Goal: Go to known website: Access a specific website the user already knows

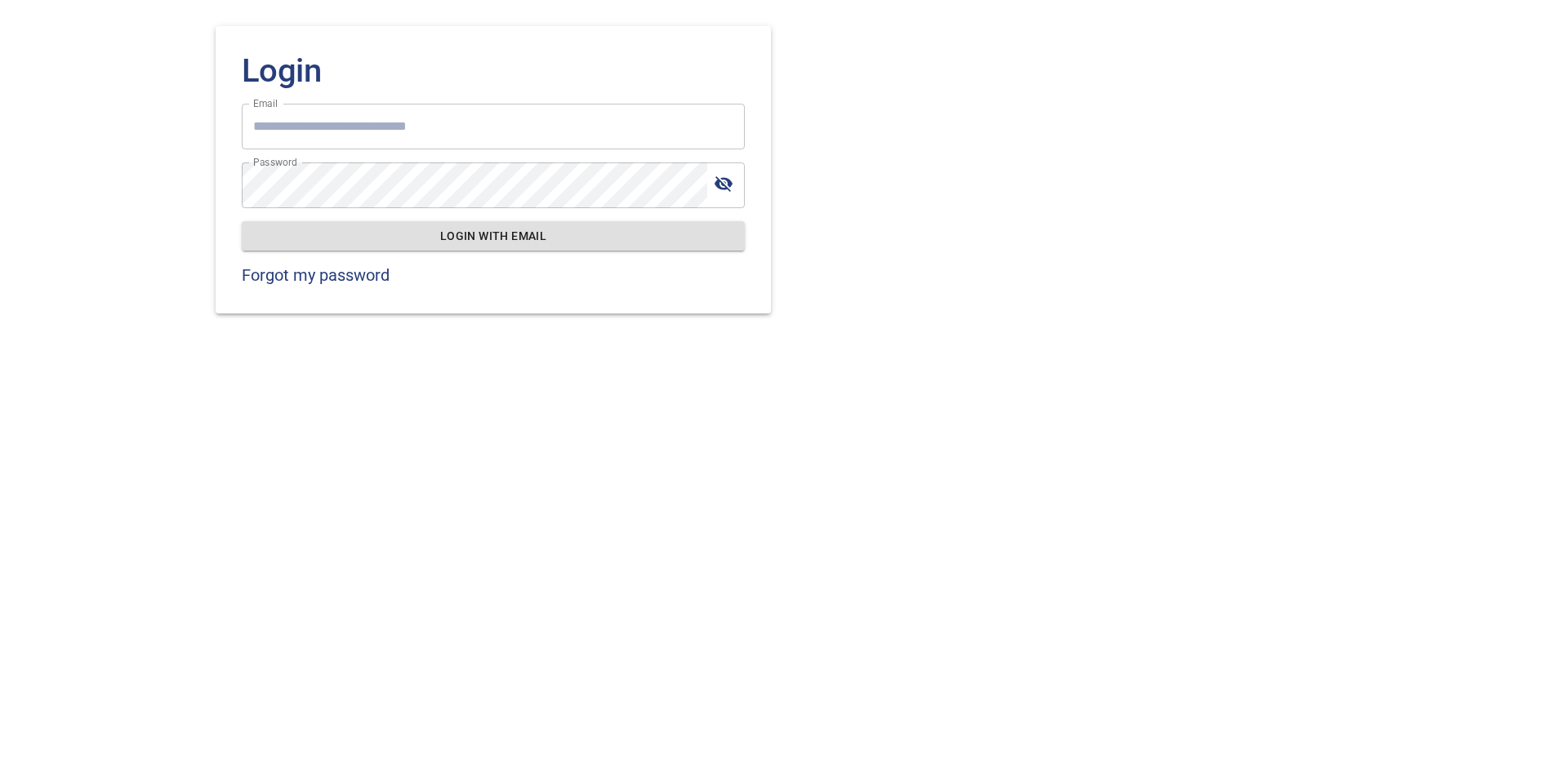
type input "**********"
click at [502, 229] on span "Login with email" at bounding box center [493, 237] width 477 height 21
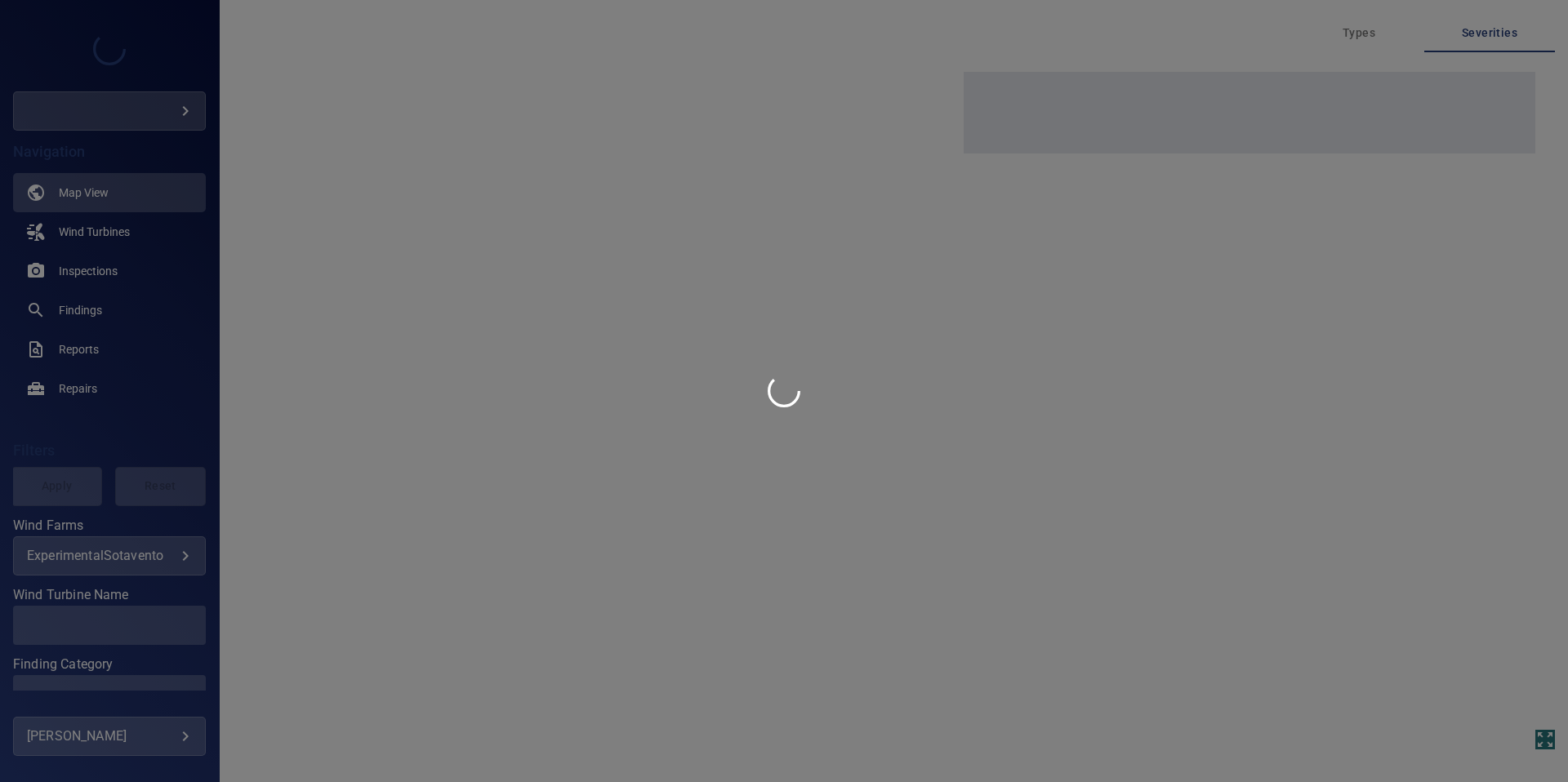
type input "**********"
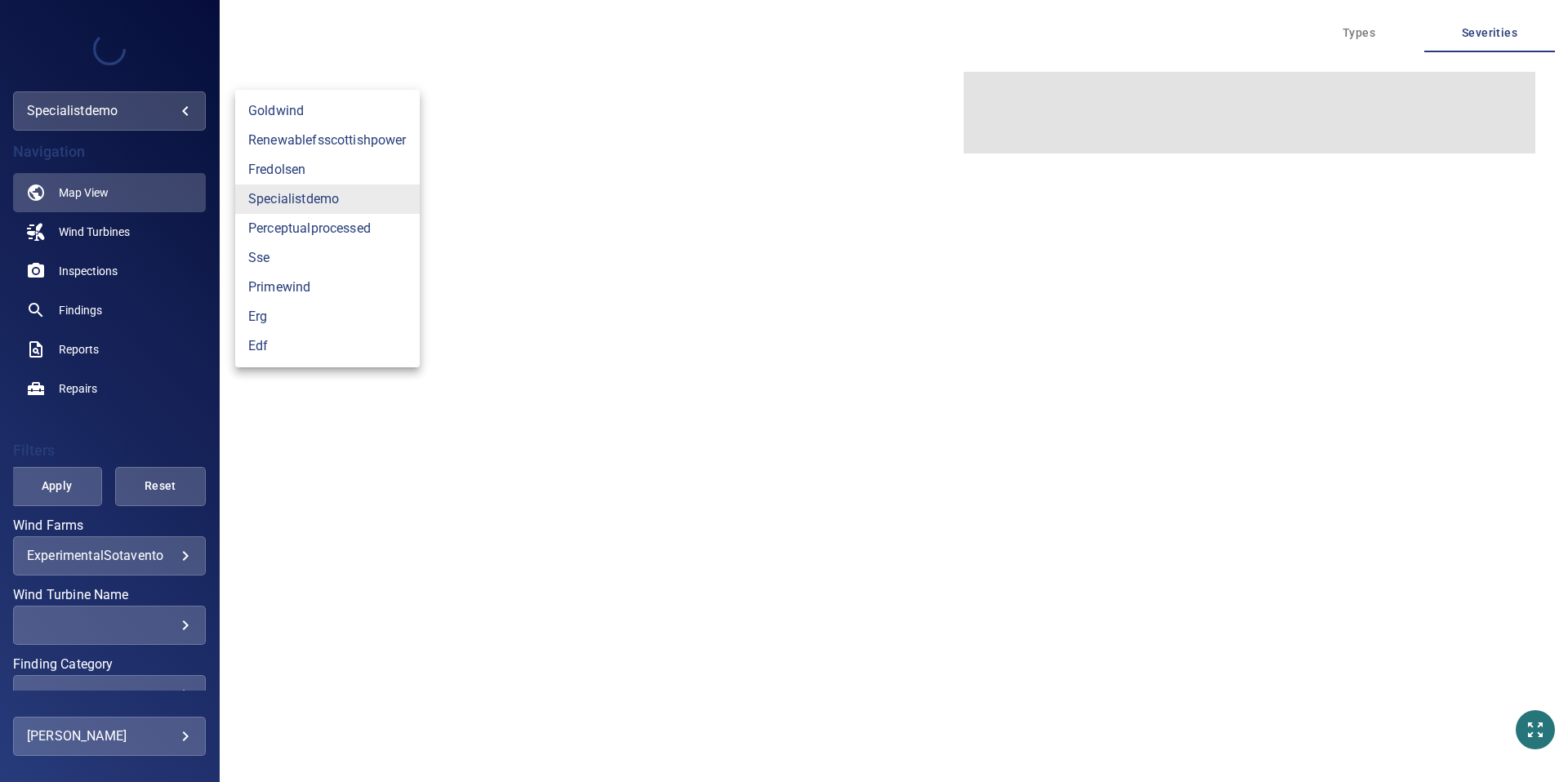
click at [179, 113] on body "**********" at bounding box center [784, 391] width 1568 height 782
